Goal: Find specific page/section: Find specific page/section

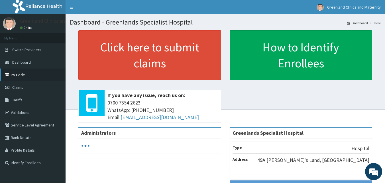
click at [19, 74] on link "PA Code" at bounding box center [33, 74] width 66 height 13
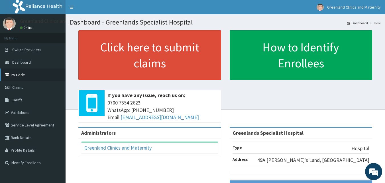
click at [20, 74] on link "PA Code" at bounding box center [33, 74] width 66 height 13
click at [22, 73] on link "PA Code" at bounding box center [33, 74] width 66 height 13
click at [18, 73] on link "PA Code" at bounding box center [33, 74] width 66 height 13
